Goal: Information Seeking & Learning: Learn about a topic

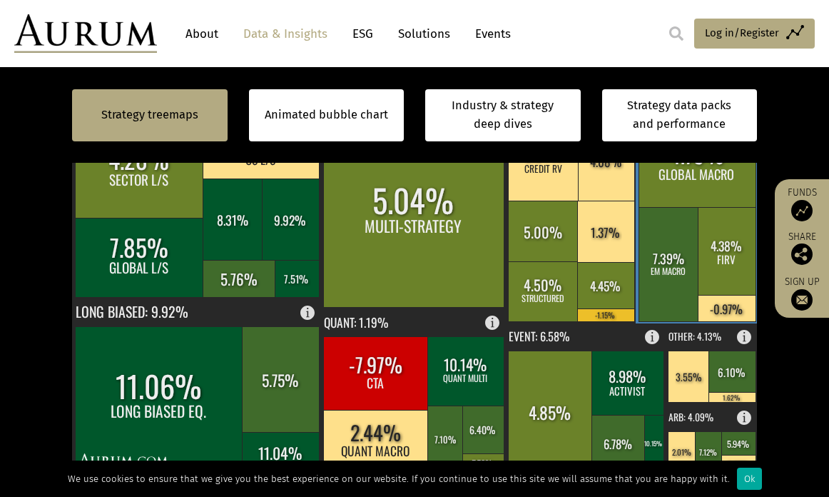
scroll to position [642, 0]
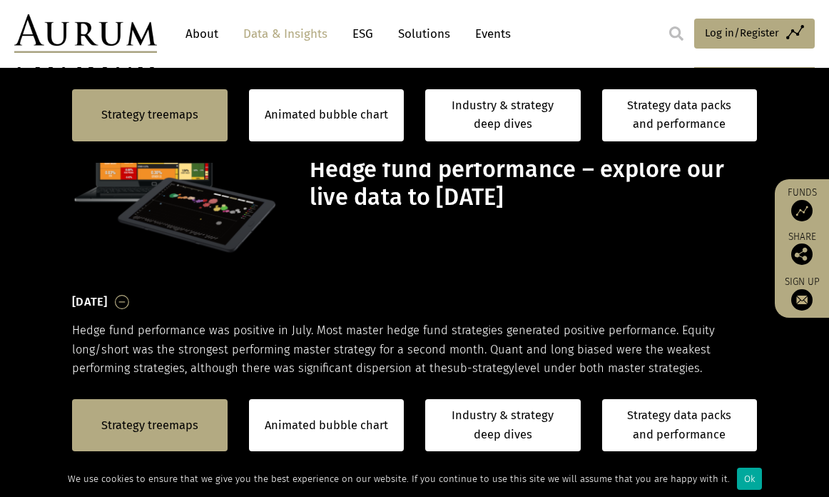
scroll to position [642, 0]
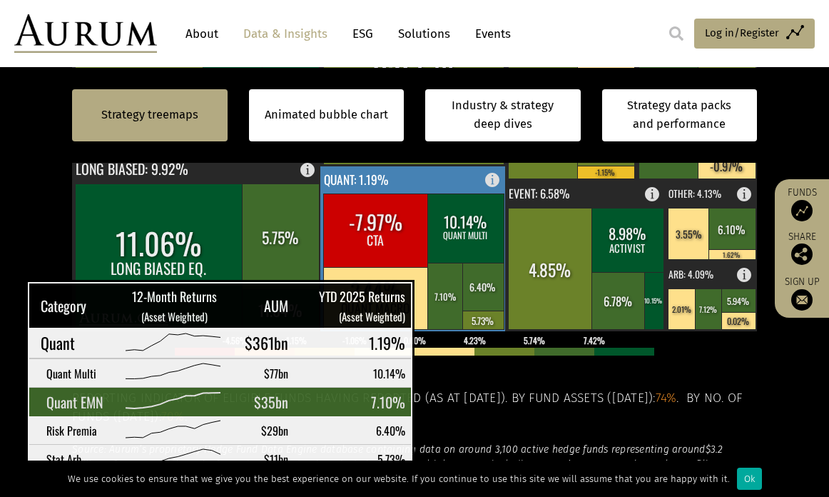
click at [440, 300] on rect at bounding box center [445, 296] width 36 height 66
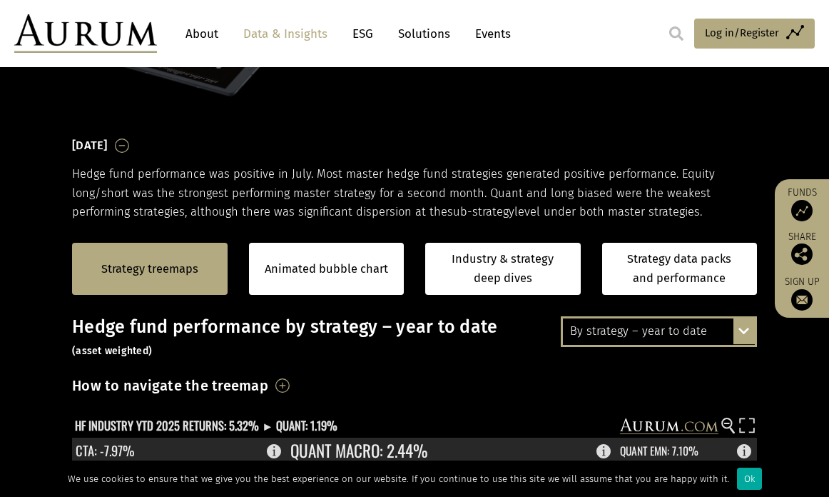
scroll to position [71, 0]
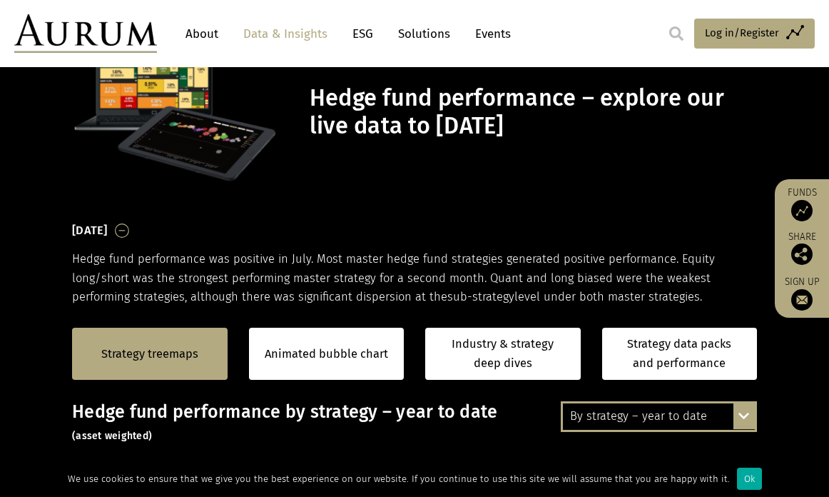
click at [736, 410] on div "By strategy – year to date By strategy – July 2025 By strategy – year to date 2…" at bounding box center [659, 416] width 196 height 30
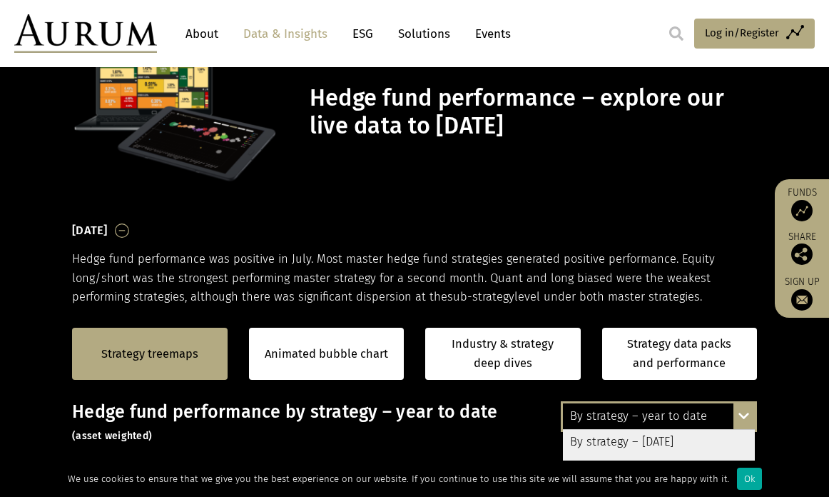
click at [642, 416] on div "By strategy – year to date" at bounding box center [659, 416] width 192 height 26
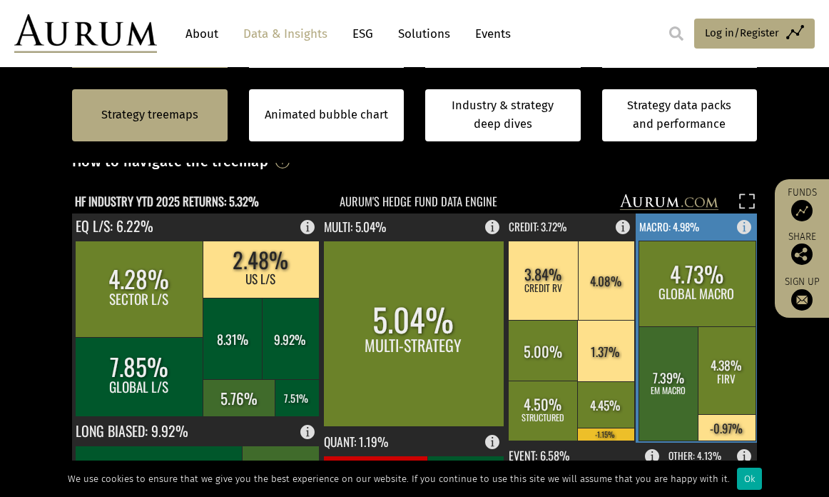
scroll to position [143, 0]
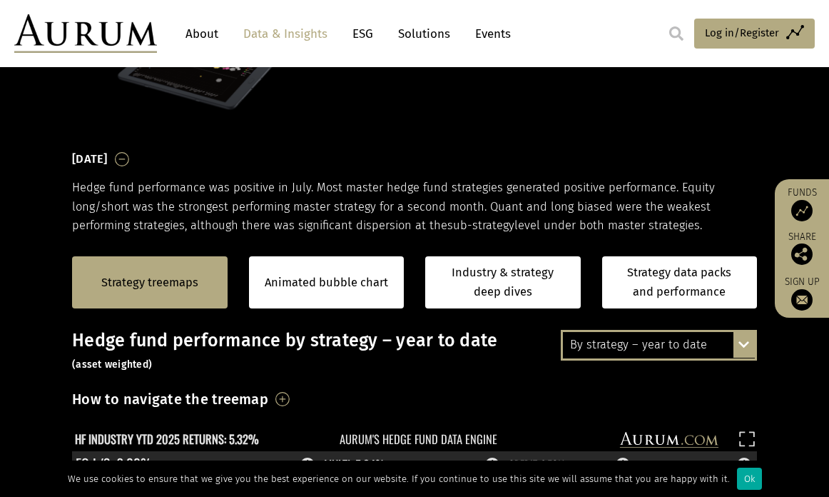
click at [748, 343] on div "By strategy – year to date By strategy – July 2025 By strategy – year to date 2…" at bounding box center [659, 345] width 196 height 30
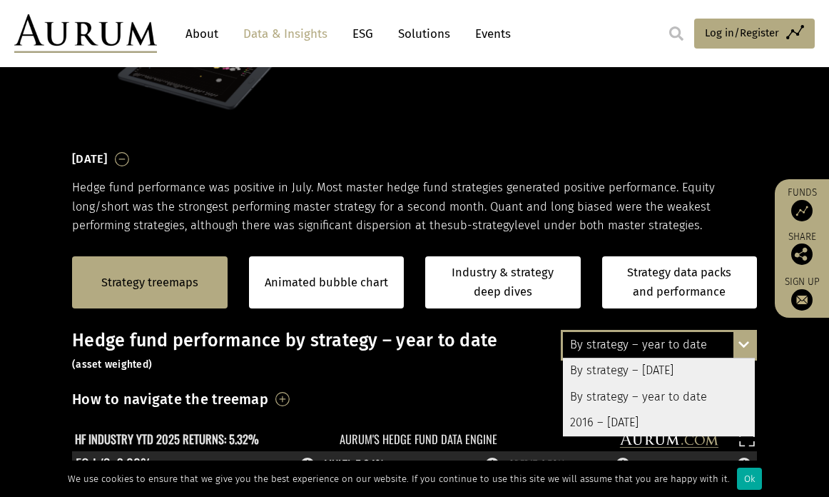
click at [629, 421] on div "2016 – [DATE]" at bounding box center [659, 423] width 192 height 26
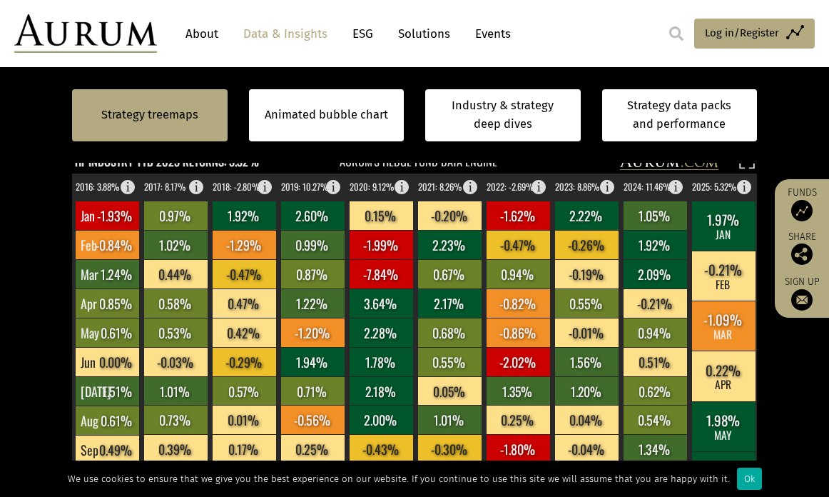
scroll to position [376, 0]
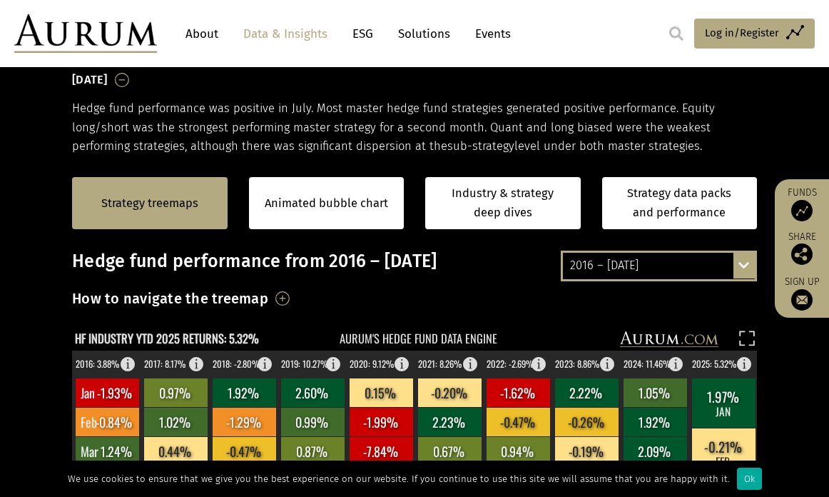
scroll to position [230, 0]
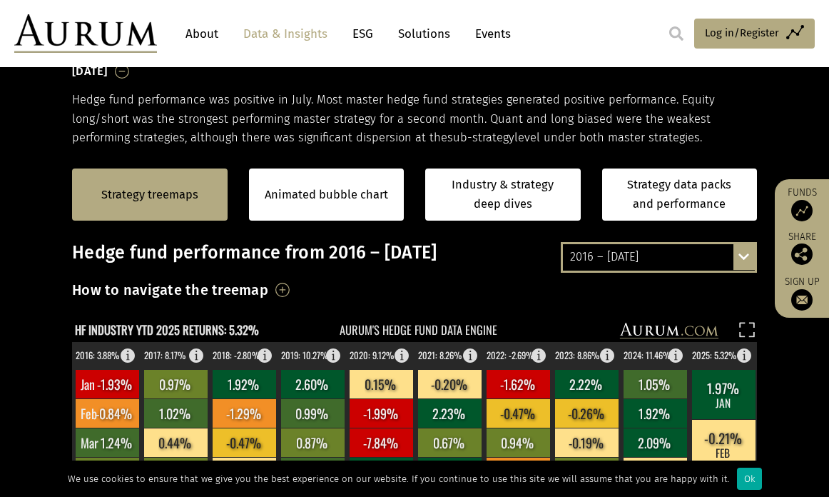
click at [268, 289] on h3 "How to navigate the treemap" at bounding box center [170, 290] width 196 height 24
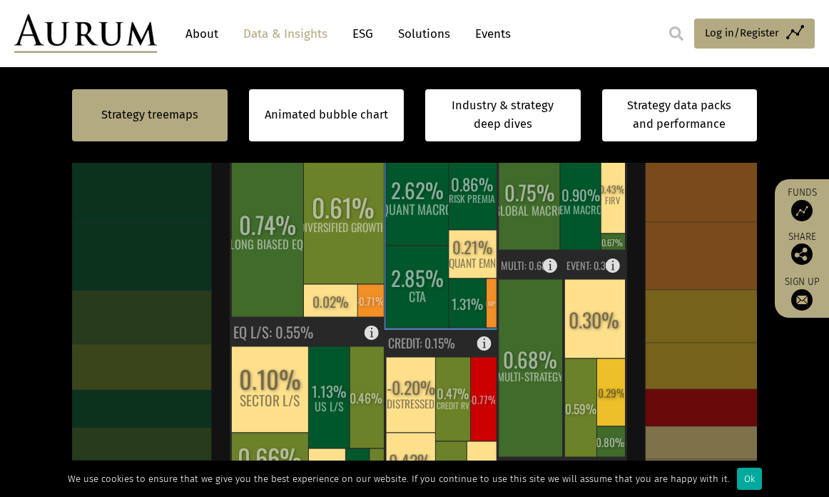
scroll to position [437, 0]
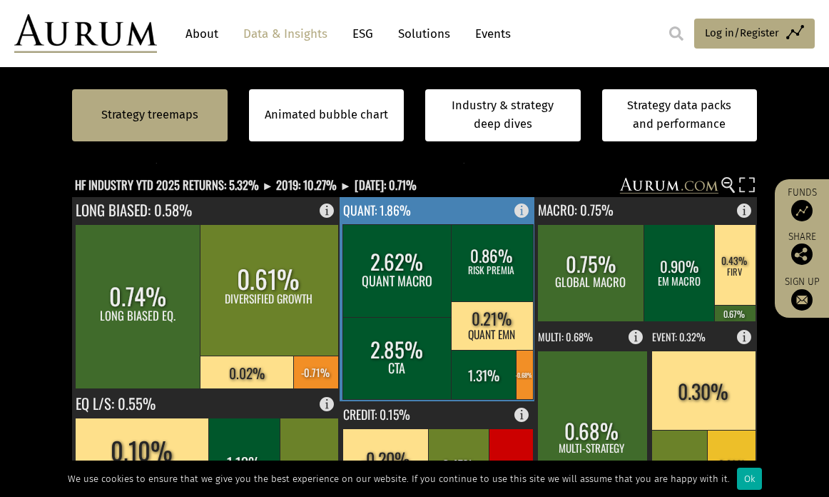
click at [494, 321] on rect at bounding box center [492, 325] width 82 height 49
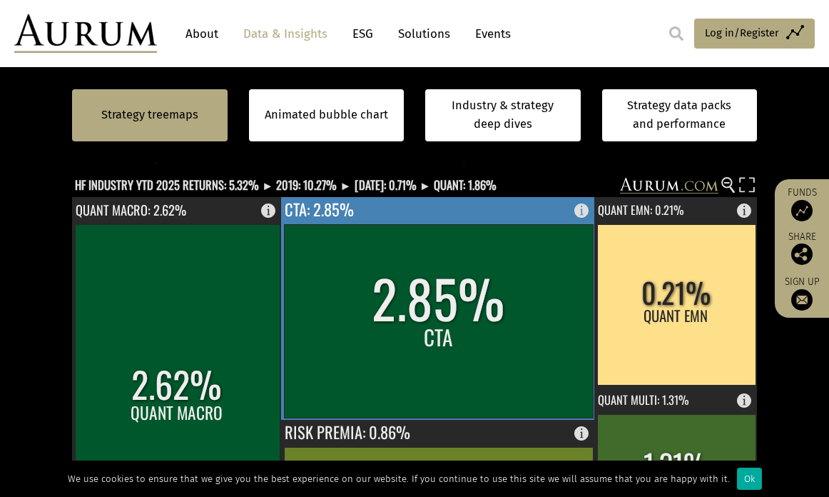
click at [437, 322] on rect at bounding box center [438, 320] width 309 height 193
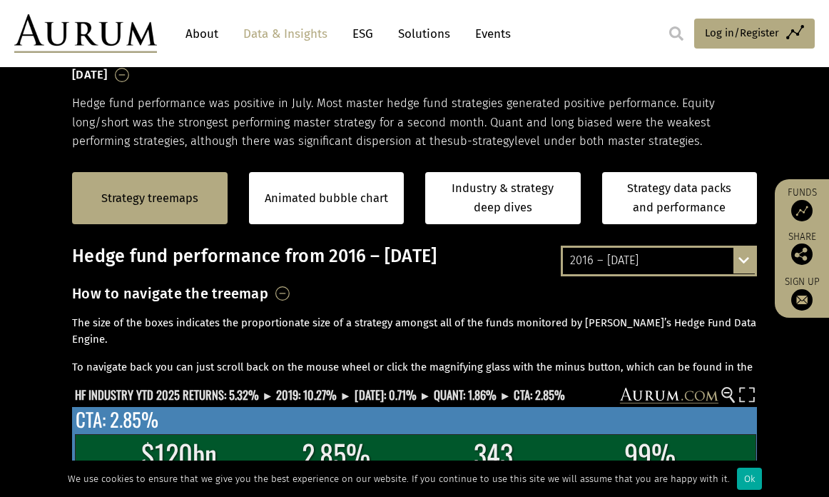
scroll to position [223, 0]
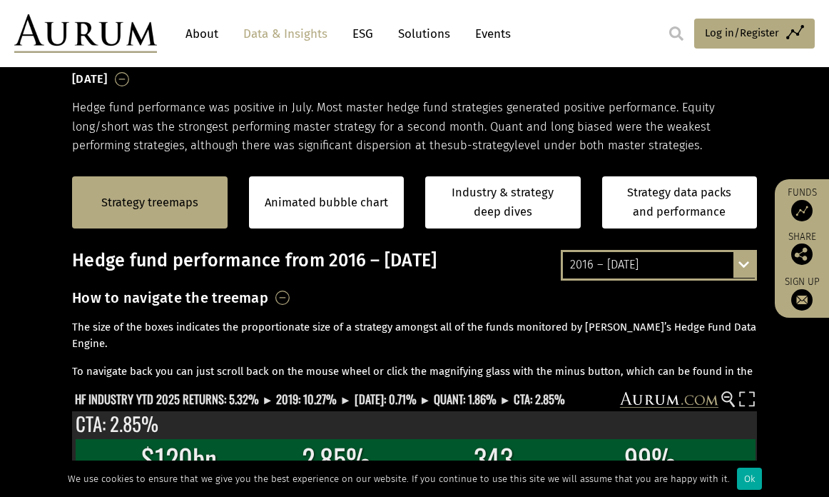
click at [737, 260] on div "2016 – [DATE] By strategy – [DATE] By strategy – year to date 2016 – [DATE]" at bounding box center [659, 265] width 196 height 30
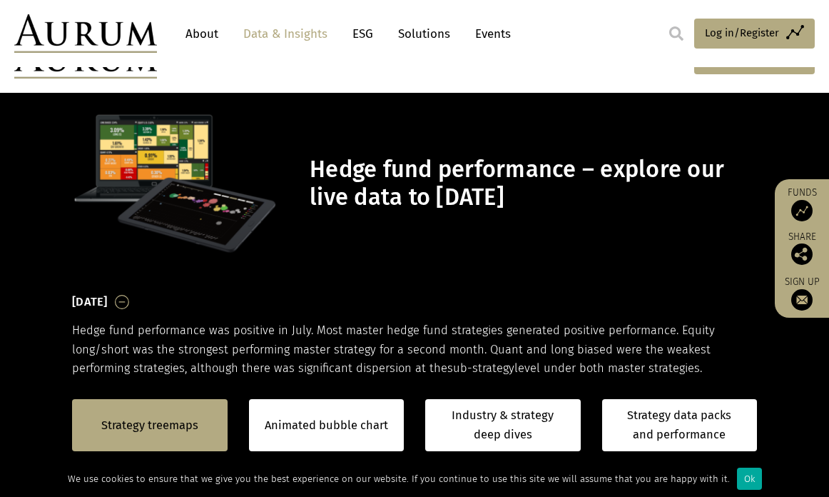
scroll to position [223, 0]
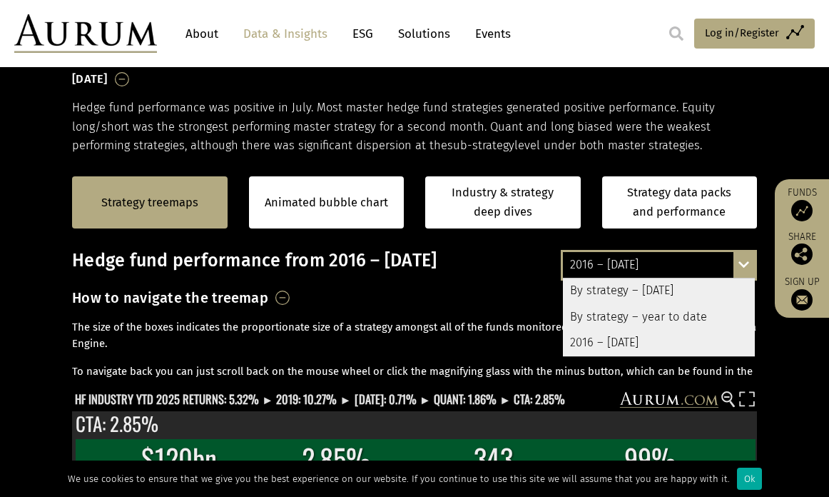
click at [611, 341] on div "2016 – [DATE]" at bounding box center [659, 343] width 192 height 26
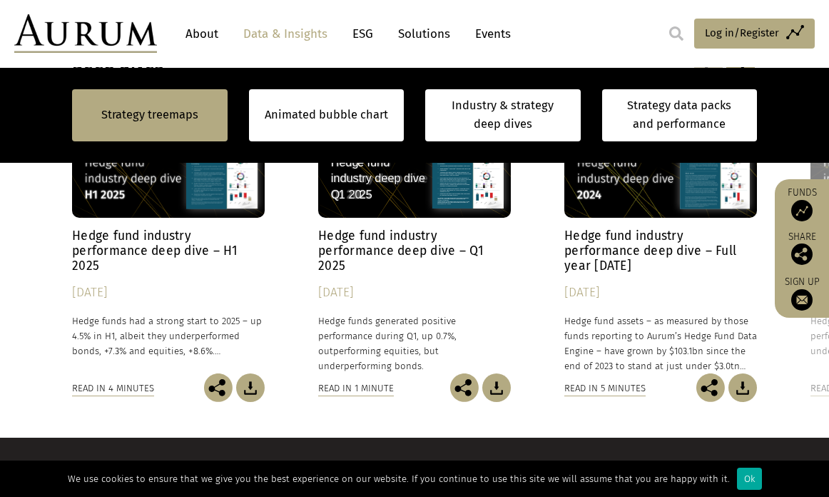
scroll to position [1364, 0]
